Goal: Information Seeking & Learning: Find specific fact

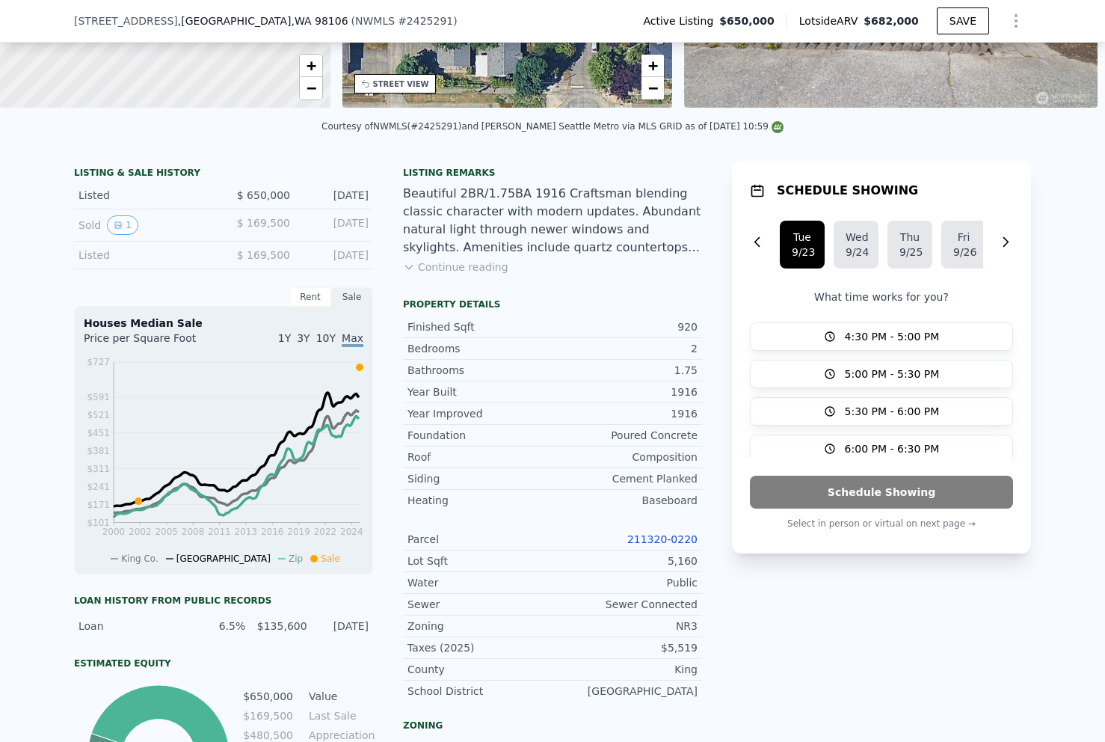
scroll to position [45, 0]
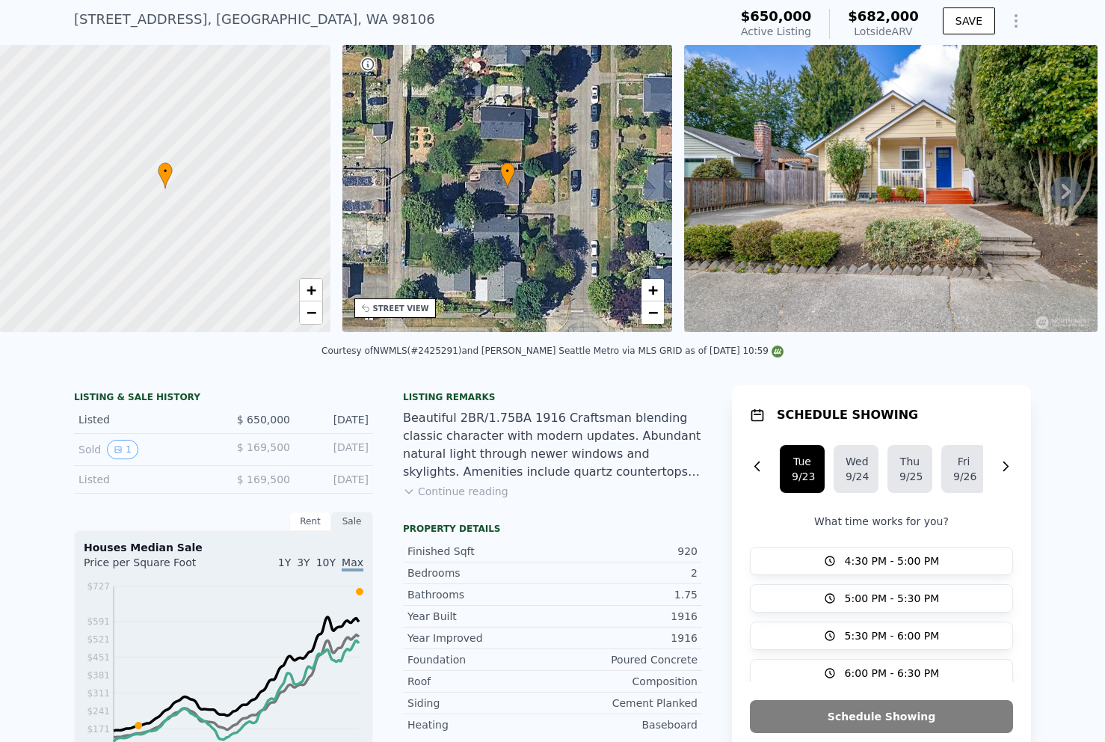
click at [439, 348] on div "Courtesy of NWMLS (#2425291) and Keller Williams Seattle Metro via MLS GRID as …" at bounding box center [553, 350] width 462 height 10
copy div "2425291"
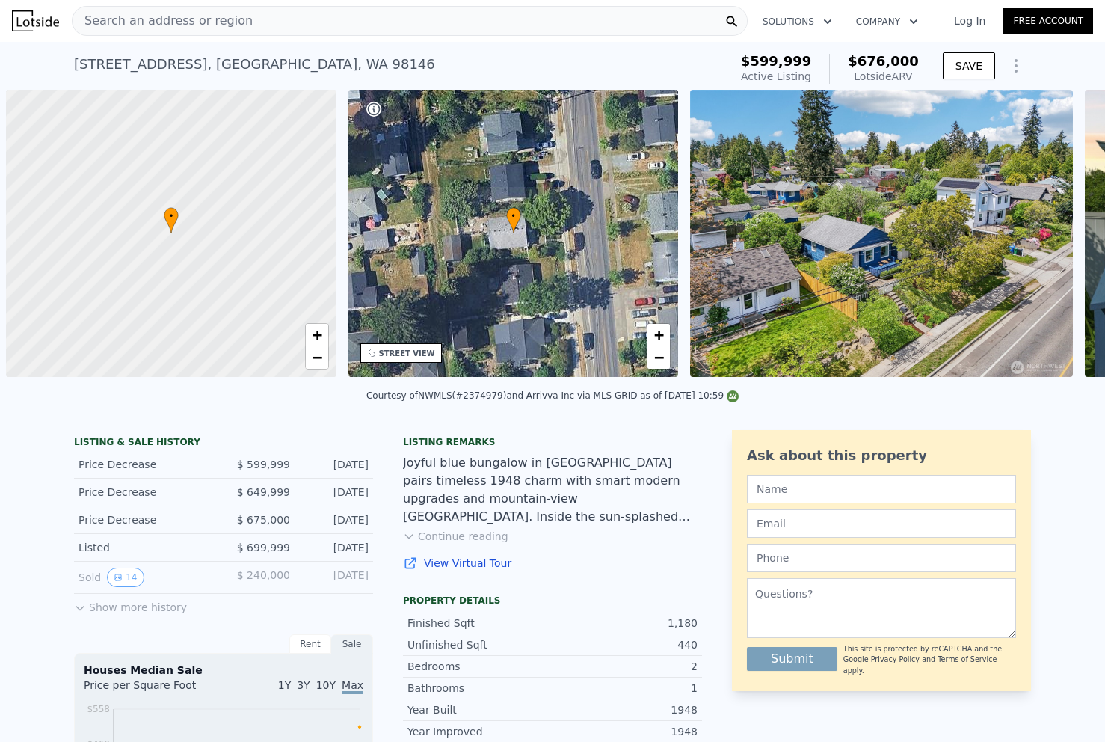
scroll to position [0, 6]
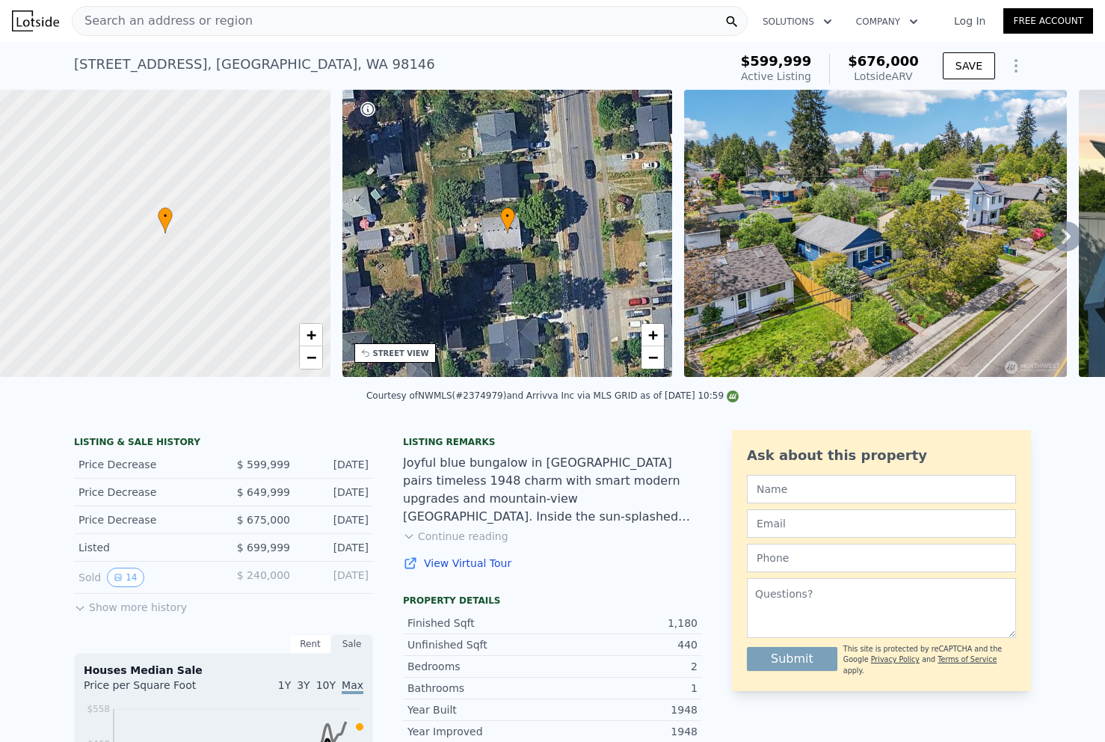
click at [482, 393] on div "Courtesy of NWMLS (#2374979) and Arrivva Inc via MLS GRID as of [DATE] 10:59" at bounding box center [552, 395] width 372 height 10
copy div "2374979"
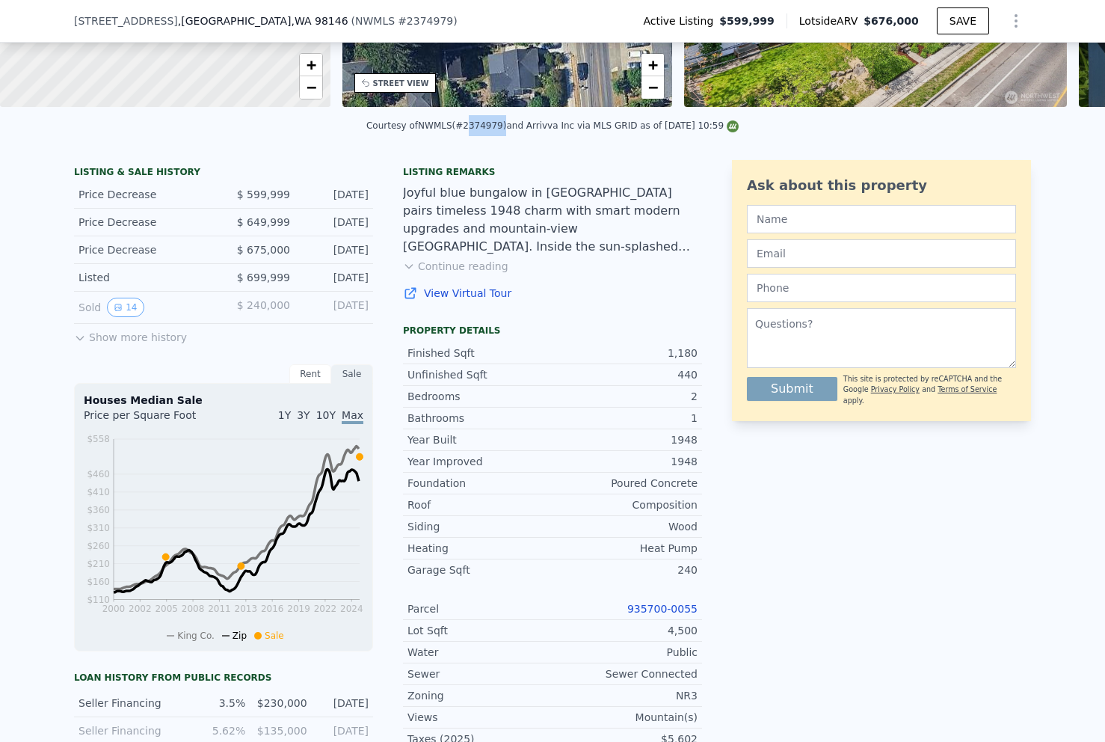
scroll to position [261, 0]
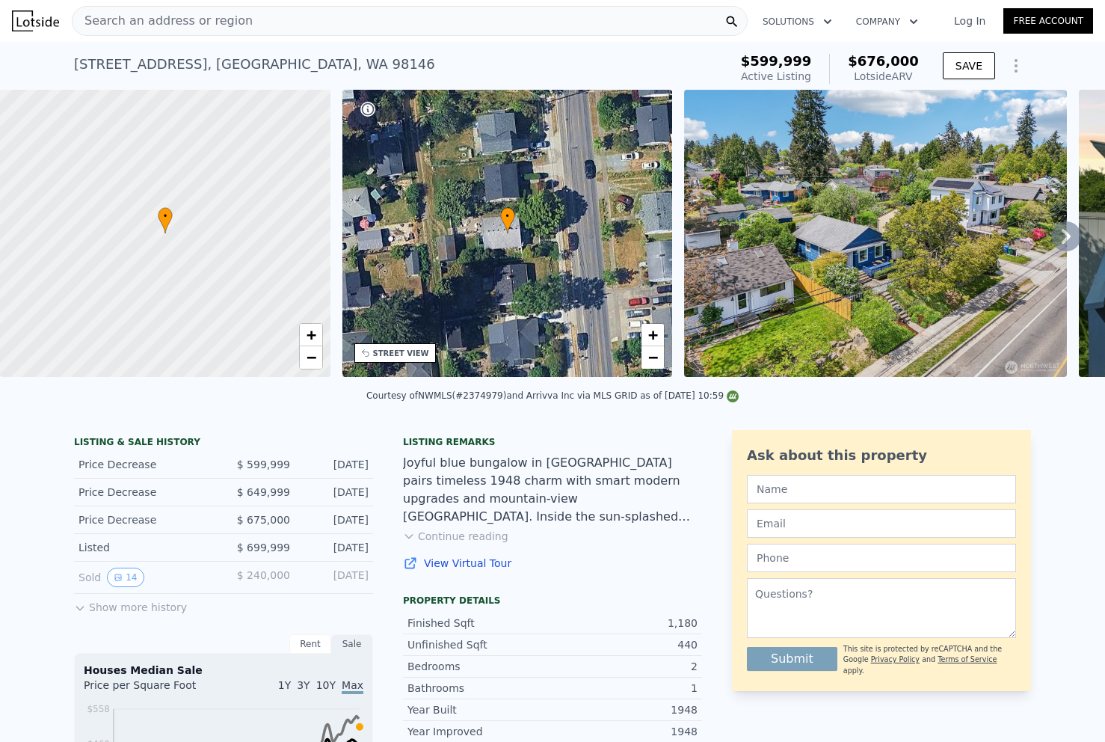
scroll to position [25, 0]
